Goal: Transaction & Acquisition: Purchase product/service

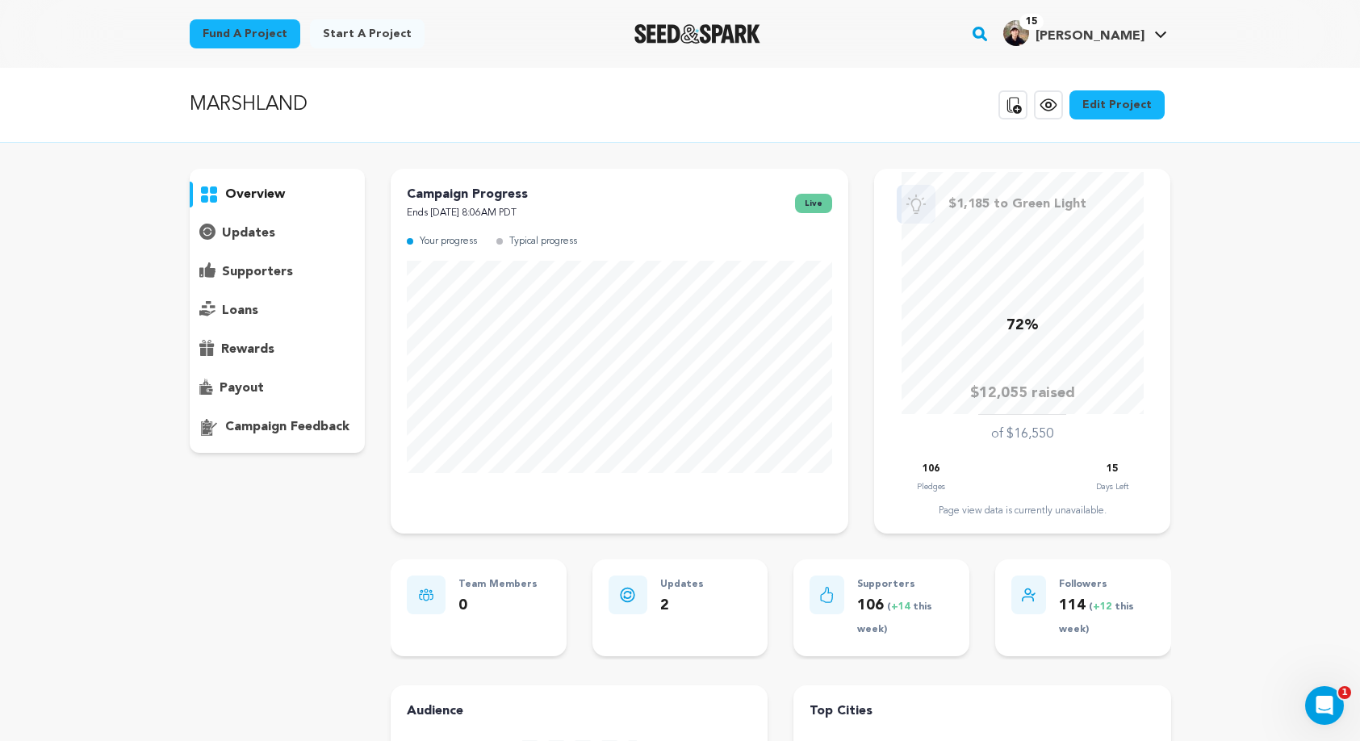
click at [1051, 98] on icon at bounding box center [1048, 104] width 19 height 19
